Goal: Task Accomplishment & Management: Manage account settings

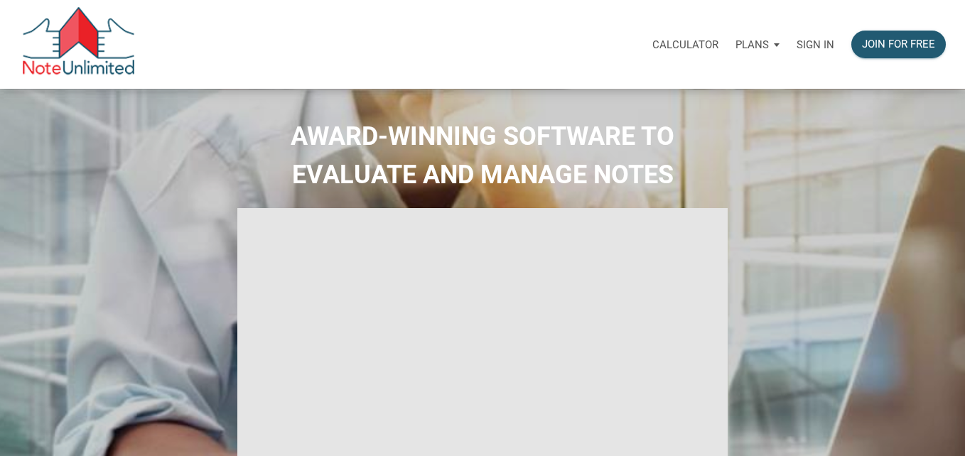
select select
type input "Introduction to new features"
select select
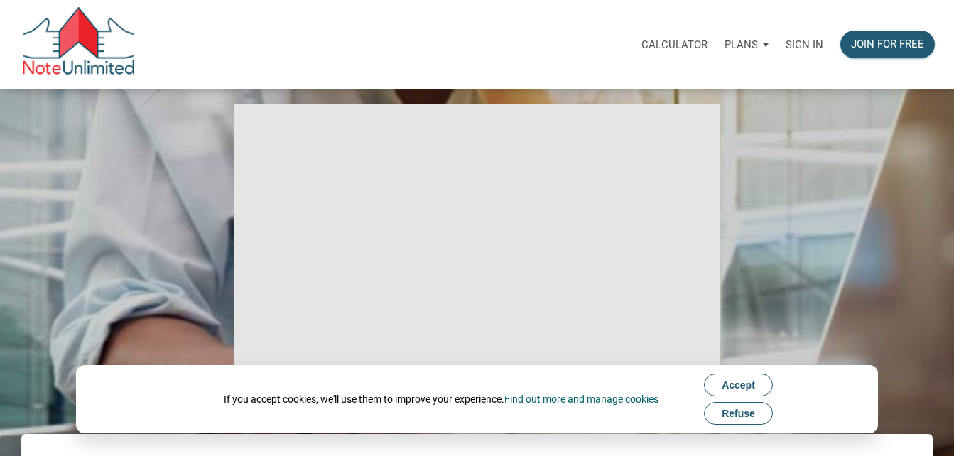
scroll to position [103, 0]
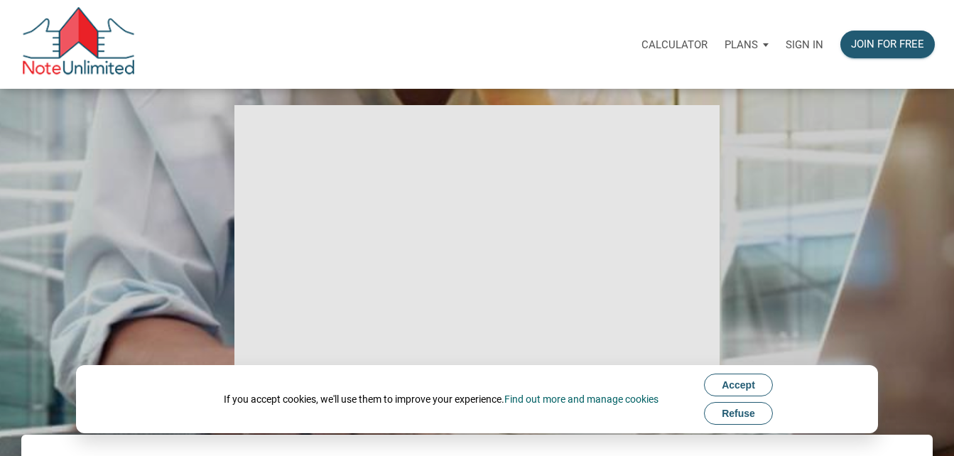
click at [755, 382] on span "Accept" at bounding box center [738, 384] width 33 height 11
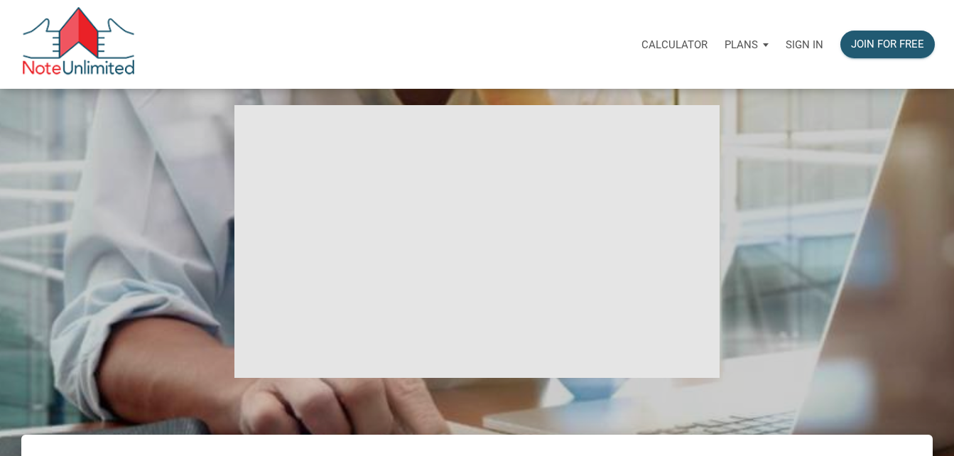
click at [810, 43] on p "Sign in" at bounding box center [805, 44] width 38 height 13
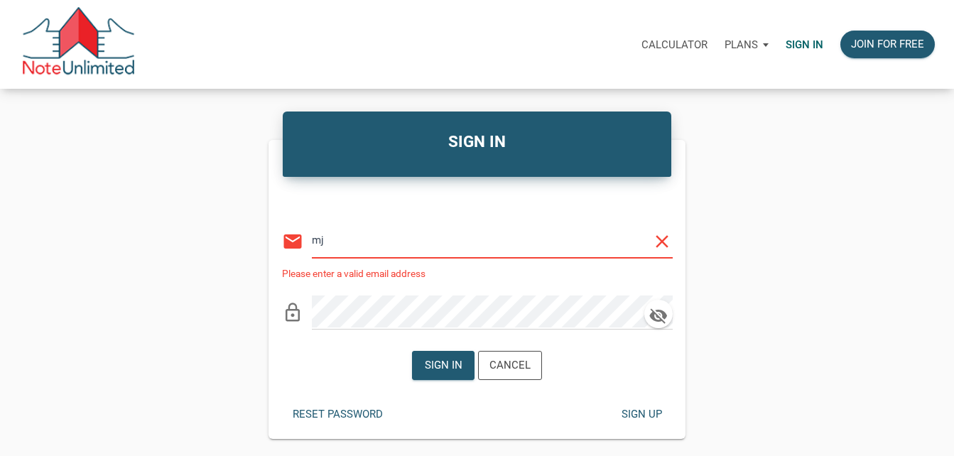
type input "[EMAIL_ADDRESS][DOMAIN_NAME]"
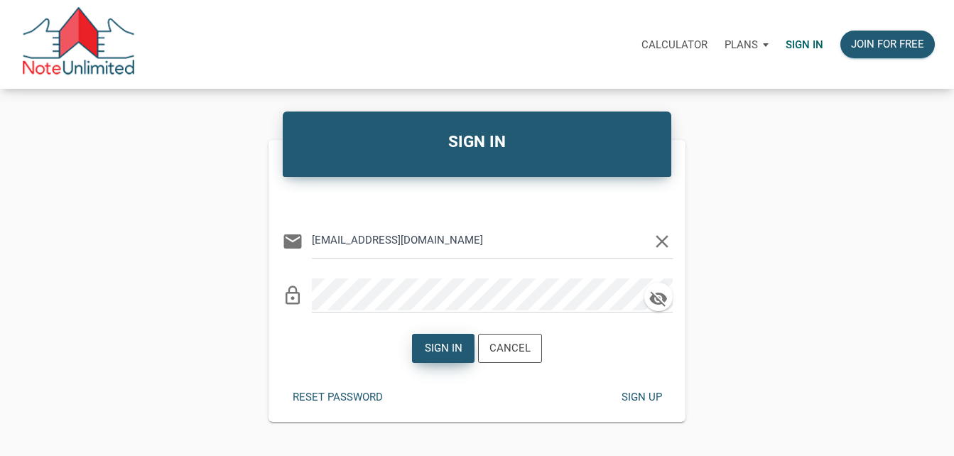
click at [446, 355] on div "Sign in" at bounding box center [444, 348] width 38 height 16
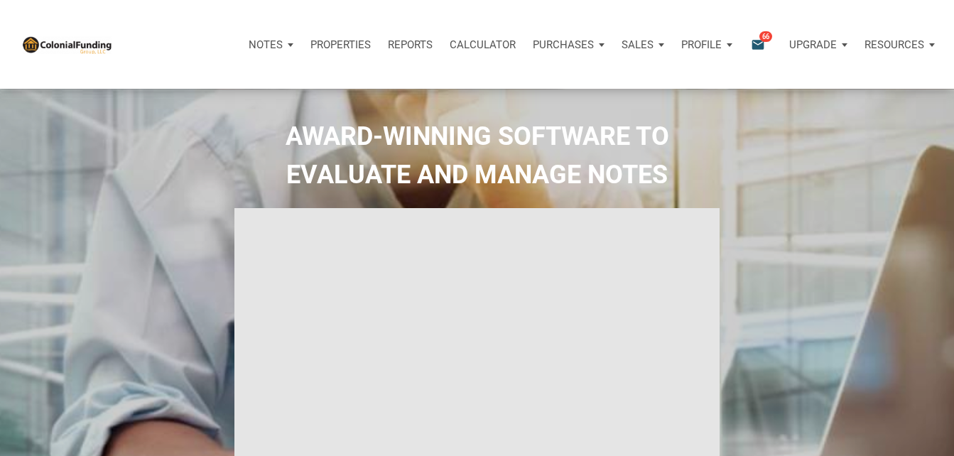
type input "Introduction to new features"
select select
click at [770, 35] on span "66" at bounding box center [766, 36] width 13 height 11
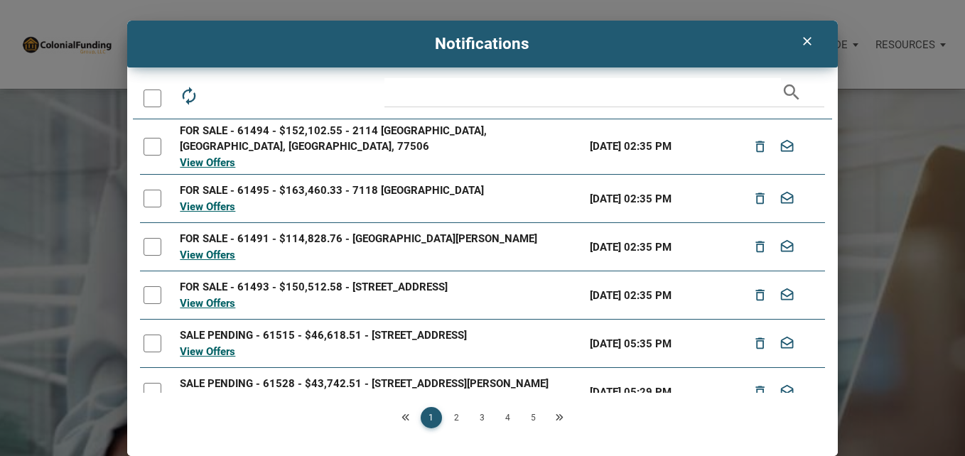
click at [453, 414] on link "2" at bounding box center [456, 417] width 21 height 21
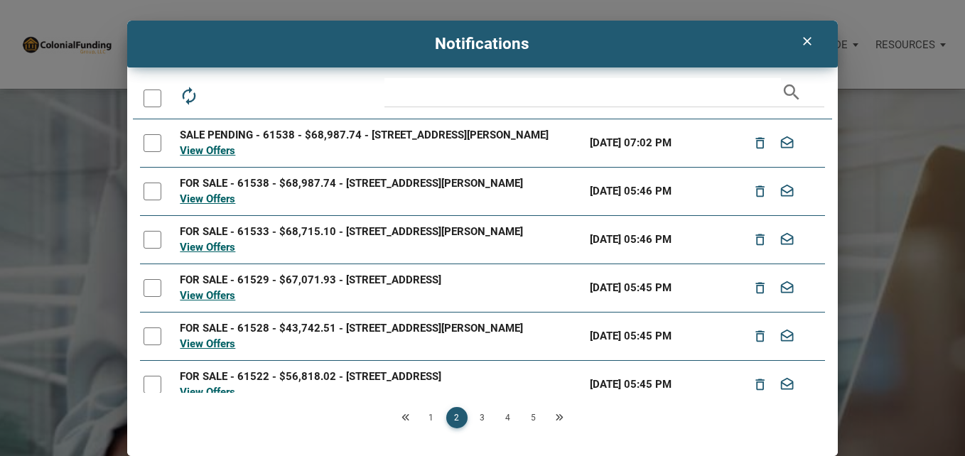
scroll to position [194, 0]
